Goal: Task Accomplishment & Management: Complete application form

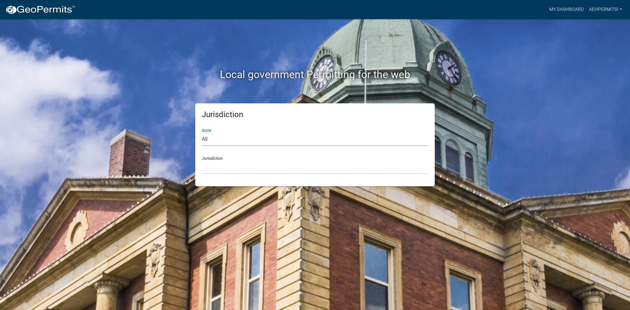
click at [240, 139] on select "All Colorado Georgia Indiana Iowa Kansas Minnesota Ohio South Carolina Wisconsin" at bounding box center [315, 139] width 226 height 13
click at [240, 138] on select "All Colorado Georgia Indiana Iowa Kansas Minnesota Ohio South Carolina Wisconsin" at bounding box center [315, 139] width 226 height 13
click at [220, 139] on select "All Colorado Georgia Indiana Iowa Kansas Minnesota Ohio South Carolina Wisconsin" at bounding box center [315, 139] width 226 height 13
select select "Indiana"
click at [202, 133] on select "All Colorado Georgia Indiana Iowa Kansas Minnesota Ohio South Carolina Wisconsin" at bounding box center [315, 139] width 226 height 13
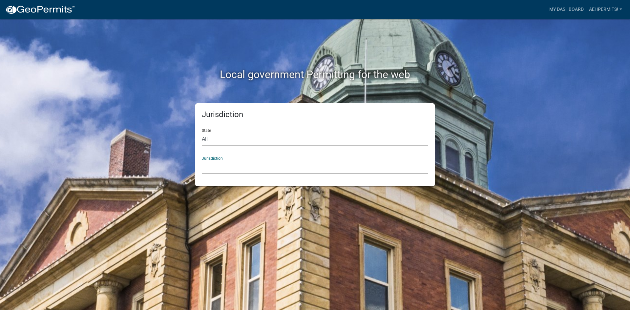
click at [214, 164] on select "City of Charlestown, Indiana City of Jeffersonville, Indiana City of Logansport…" at bounding box center [315, 166] width 226 height 13
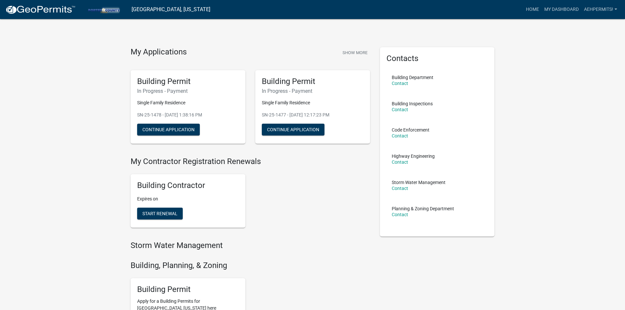
click at [60, 150] on div "My Applications Show More Building Permit In Progress - Payment Single Family R…" at bounding box center [312, 268] width 625 height 536
click at [346, 50] on button "Show More" at bounding box center [355, 52] width 30 height 11
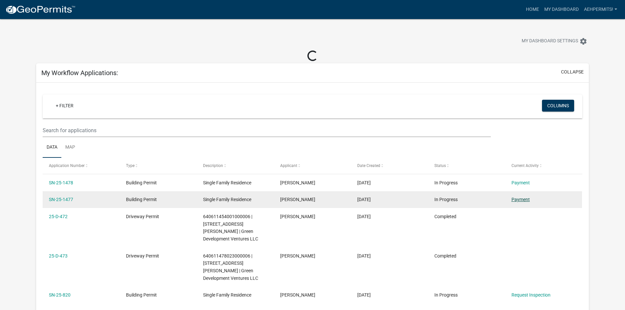
click at [517, 199] on link "Payment" at bounding box center [521, 199] width 18 height 5
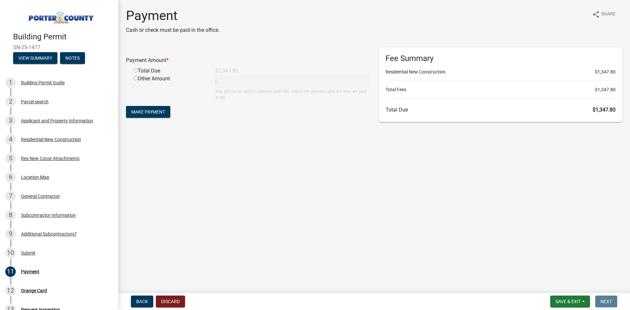
click at [135, 71] on input "radio" at bounding box center [136, 70] width 4 height 4
radio input "true"
type input "1347.8"
click at [163, 112] on span "Make Payment" at bounding box center [148, 111] width 34 height 5
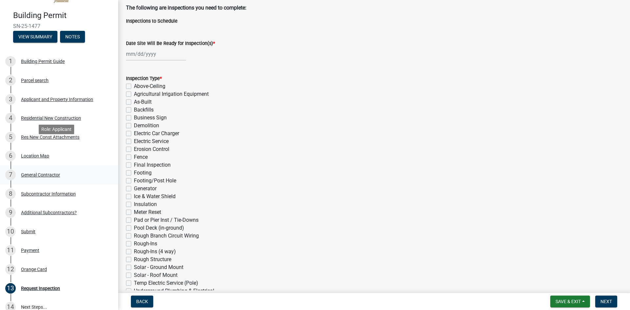
scroll to position [33, 0]
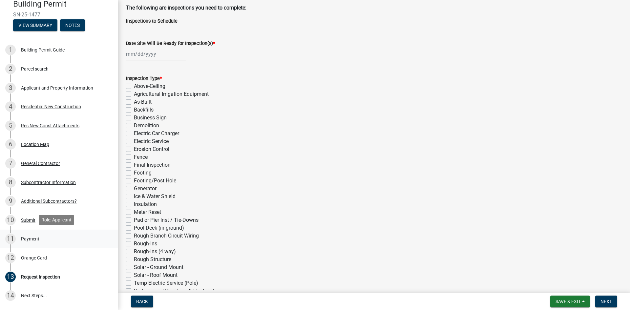
click at [42, 238] on div "11 Payment" at bounding box center [56, 239] width 102 height 10
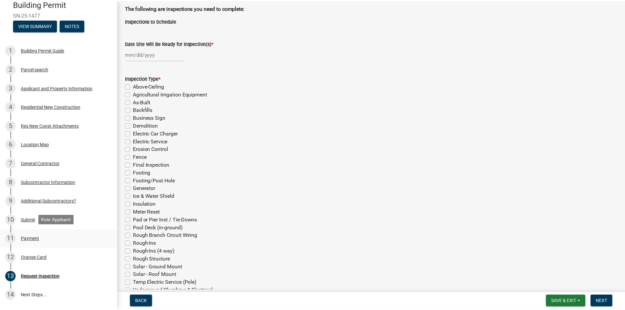
scroll to position [0, 0]
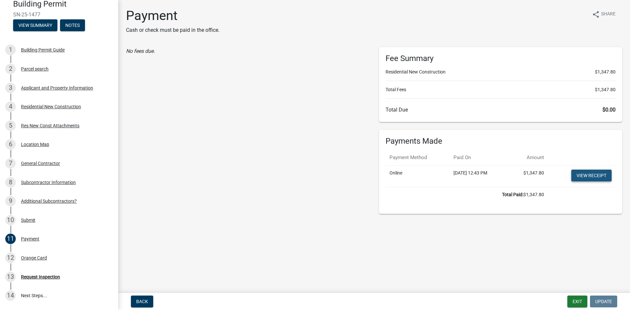
click at [587, 173] on link "View receipt" at bounding box center [591, 176] width 40 height 12
click at [42, 256] on div "Orange Card" at bounding box center [34, 258] width 26 height 5
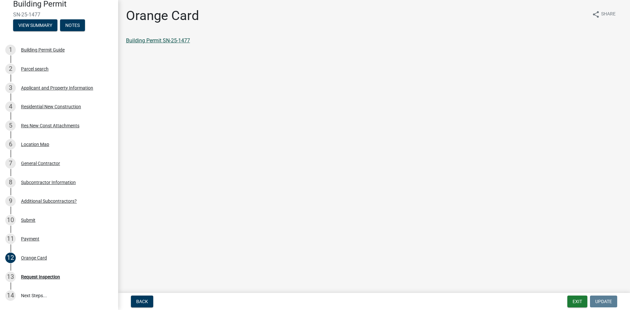
click at [152, 42] on link "Building Permit SN-25-1477" at bounding box center [158, 40] width 64 height 6
click at [581, 302] on button "Exit" at bounding box center [577, 302] width 20 height 12
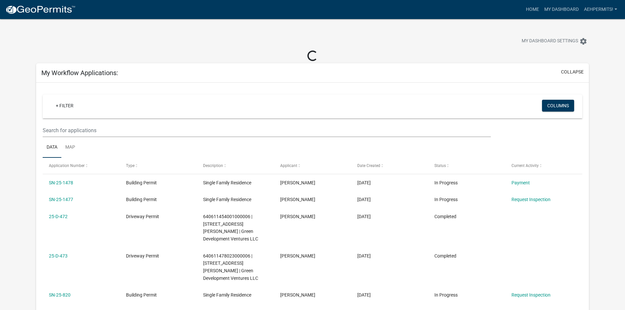
scroll to position [33, 0]
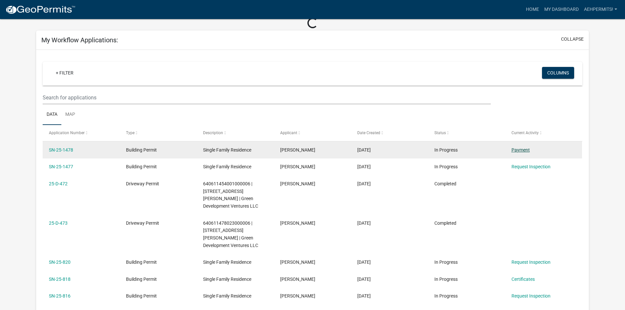
click at [513, 149] on link "Payment" at bounding box center [521, 149] width 18 height 5
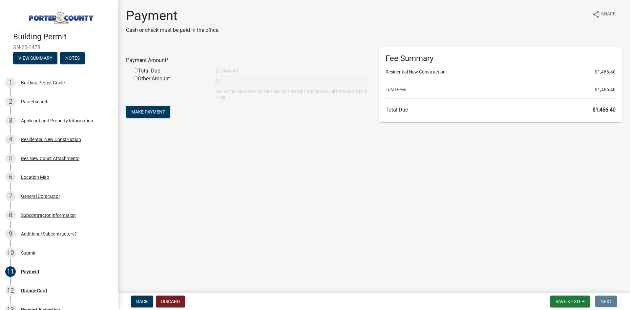
click at [135, 71] on input "radio" at bounding box center [136, 70] width 4 height 4
radio input "true"
type input "1466.4"
click at [169, 178] on main "Payment Cash or check must be paid in the office. share Share Payment Amount * …" at bounding box center [374, 145] width 512 height 290
click at [135, 115] on button "Make Payment" at bounding box center [148, 112] width 44 height 12
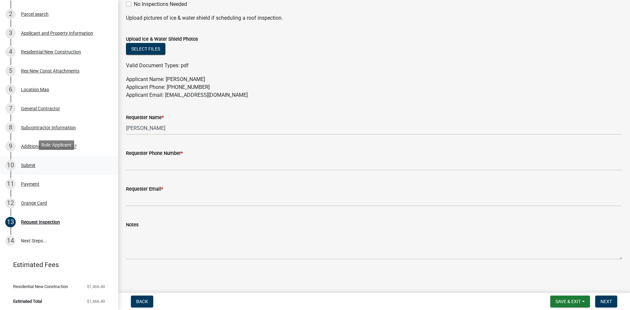
scroll to position [88, 0]
click at [57, 177] on link "11 Payment" at bounding box center [59, 184] width 118 height 19
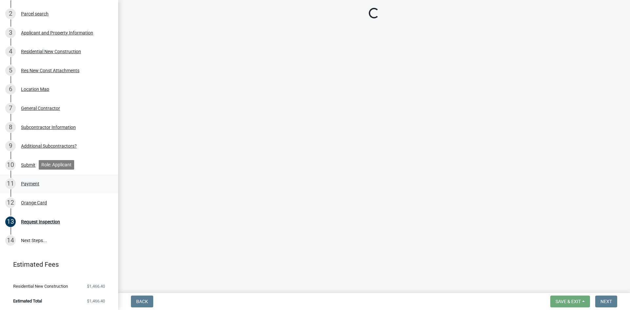
scroll to position [0, 0]
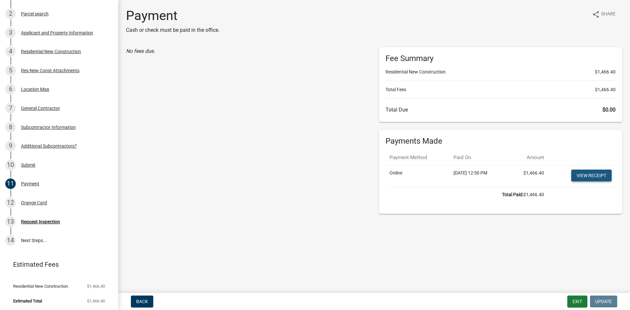
click at [594, 172] on link "View receipt" at bounding box center [591, 176] width 40 height 12
click at [21, 200] on div "Orange Card" at bounding box center [34, 202] width 26 height 5
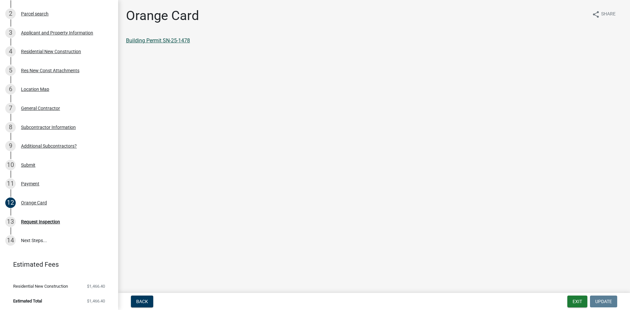
click at [164, 40] on link "Building Permit SN-25-1478" at bounding box center [158, 40] width 64 height 6
